Goal: Task Accomplishment & Management: Use online tool/utility

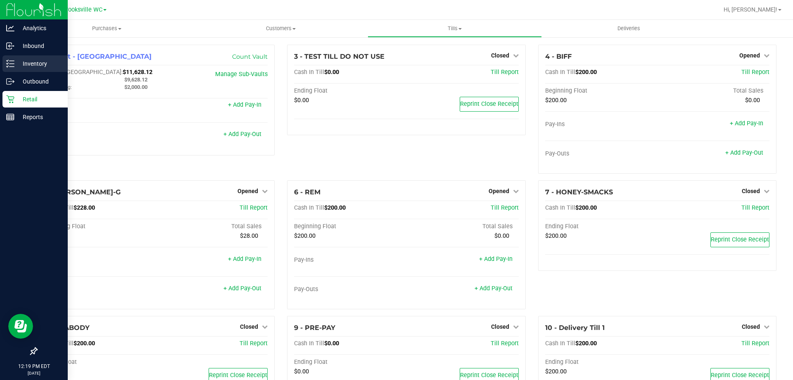
click at [33, 58] on div "Inventory" at bounding box center [34, 63] width 65 height 17
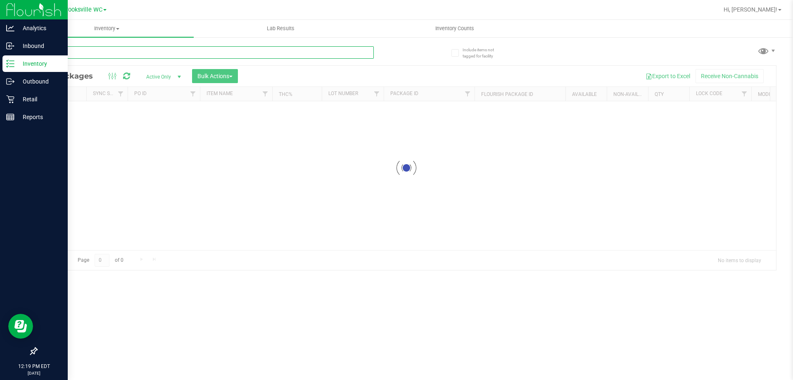
click at [152, 52] on input "text" at bounding box center [205, 52] width 338 height 12
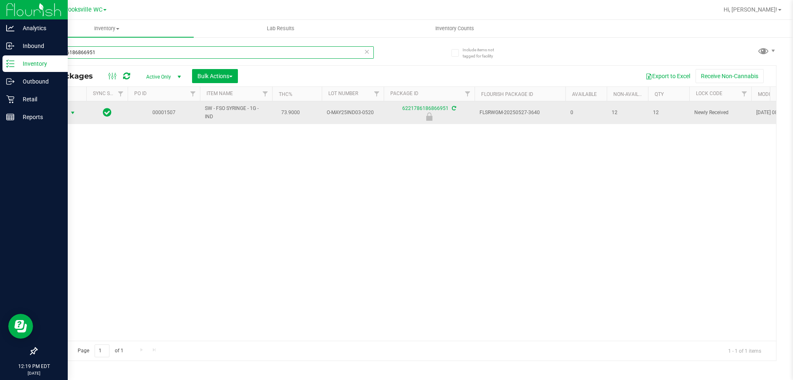
type input "6221786186866951"
click at [58, 114] on span "Action" at bounding box center [56, 113] width 22 height 12
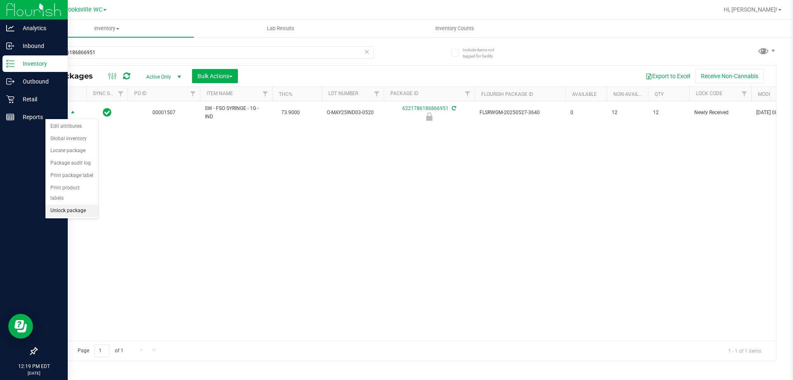
click at [58, 205] on li "Unlock package" at bounding box center [71, 211] width 53 height 12
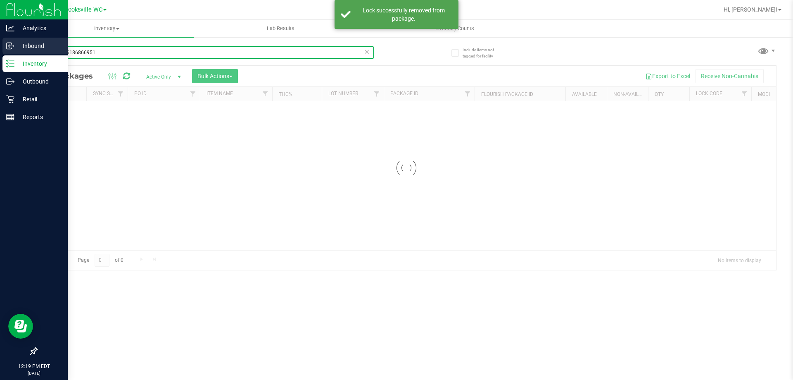
drag, startPoint x: 111, startPoint y: 52, endPoint x: 0, endPoint y: 47, distance: 111.2
click at [0, 47] on div "Analytics Inbound Inventory Outbound Retail Reports 12:19 PM EDT [DATE] 09/21 B…" at bounding box center [396, 190] width 793 height 380
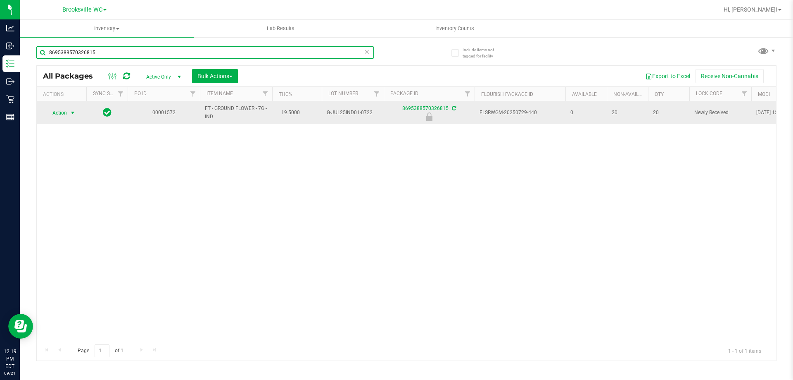
type input "8695388570326815"
click at [56, 112] on span "Action" at bounding box center [56, 113] width 22 height 12
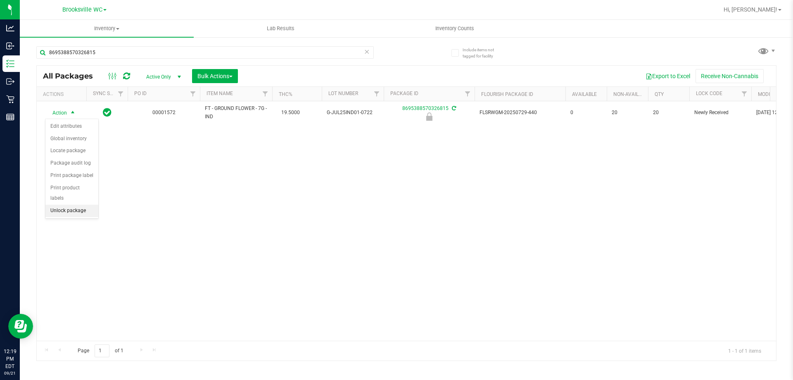
click at [62, 205] on li "Unlock package" at bounding box center [71, 211] width 53 height 12
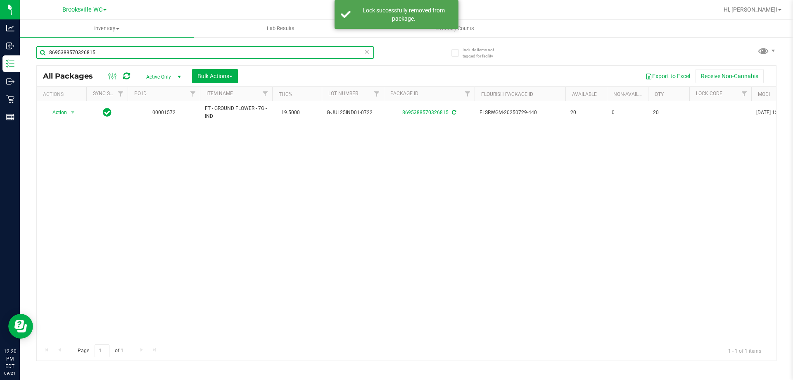
drag, startPoint x: 95, startPoint y: 49, endPoint x: 28, endPoint y: 53, distance: 66.6
click at [28, 53] on div "Include items not tagged for facility 8695388570326815 All Packages Active Only…" at bounding box center [406, 162] width 773 height 252
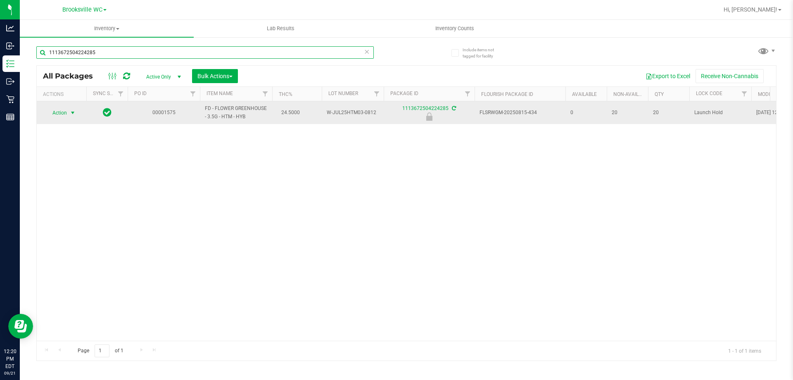
type input "1113672504224285"
click at [61, 113] on span "Action" at bounding box center [56, 113] width 22 height 12
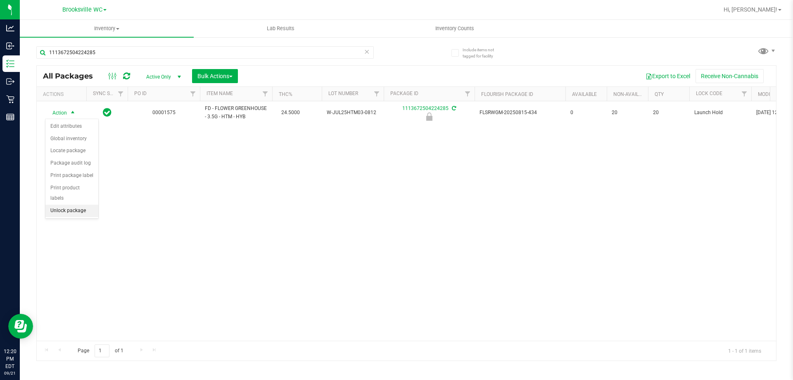
click at [57, 205] on li "Unlock package" at bounding box center [71, 211] width 53 height 12
